Goal: Task Accomplishment & Management: Use online tool/utility

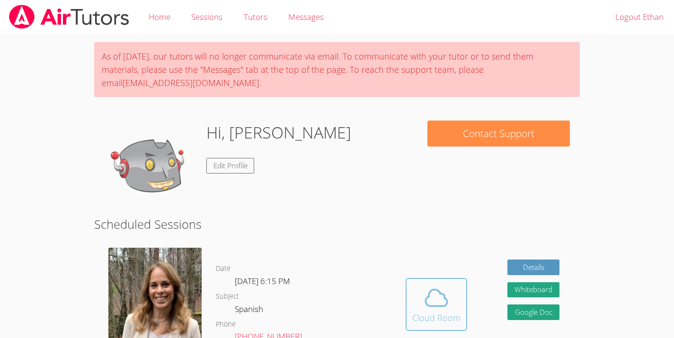
click at [447, 294] on icon at bounding box center [436, 298] width 27 height 27
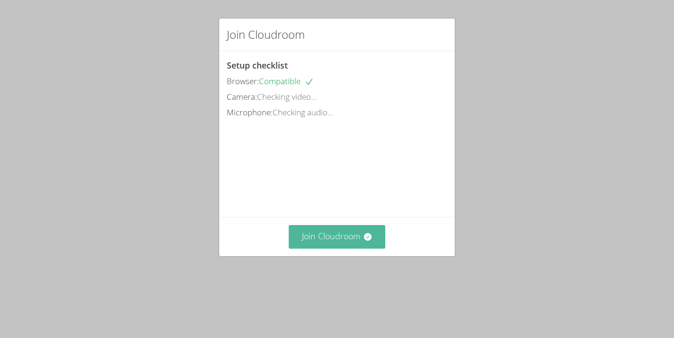
click at [362, 248] on button "Join Cloudroom" at bounding box center [337, 236] width 97 height 23
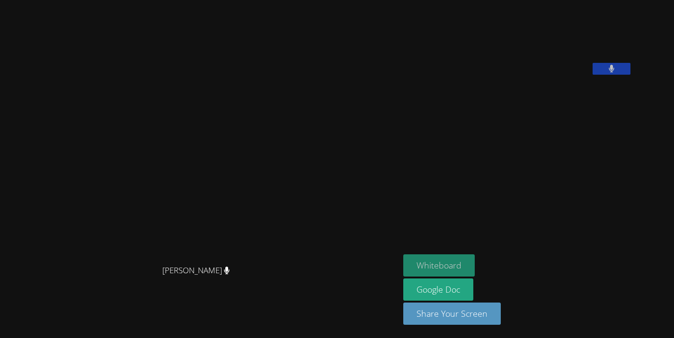
click at [472, 262] on button "Whiteboard" at bounding box center [438, 266] width 71 height 22
